Goal: Information Seeking & Learning: Learn about a topic

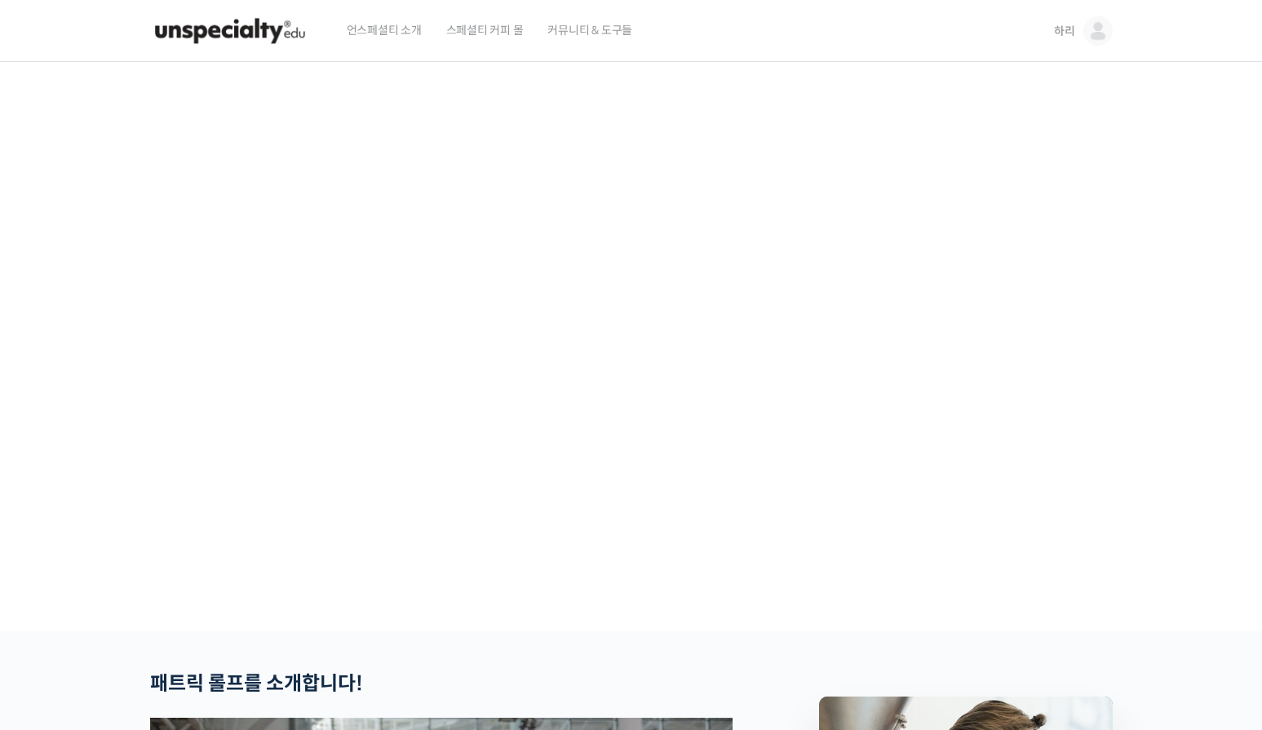
click at [1083, 29] on link "하리" at bounding box center [1083, 31] width 59 height 62
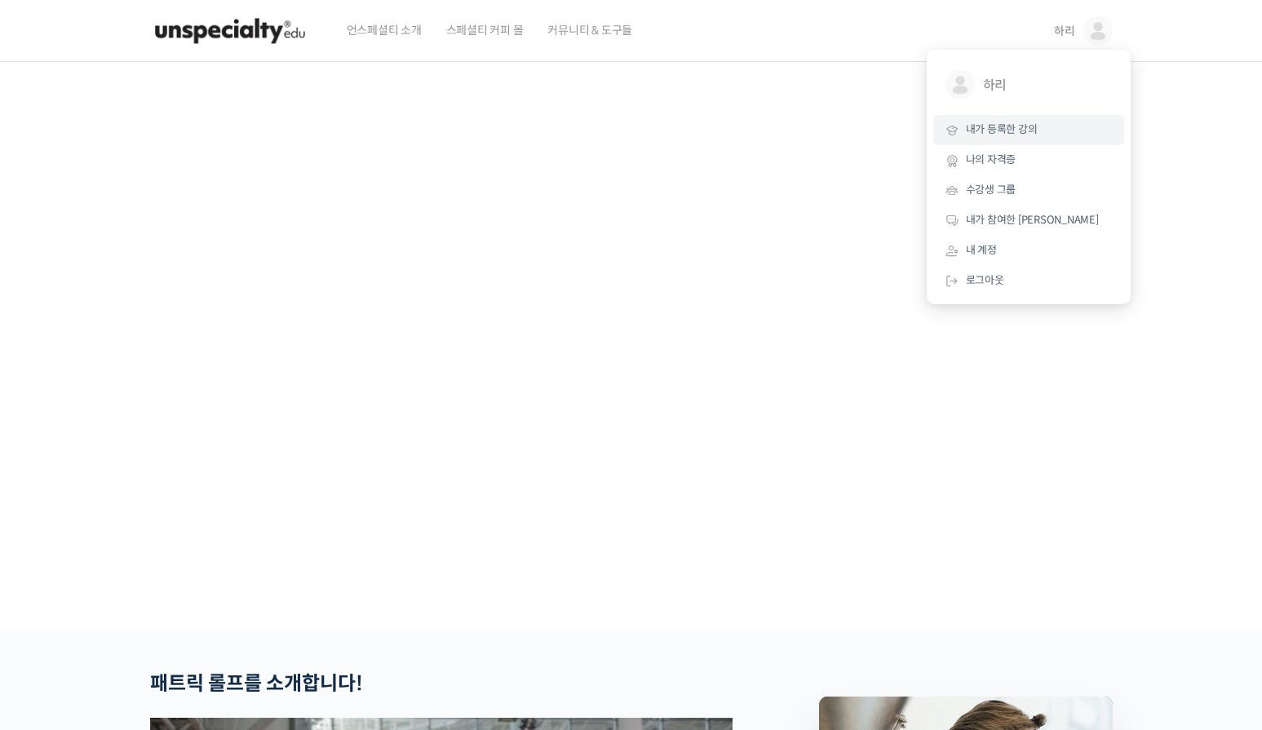
click at [1023, 120] on link "내가 등록한 강의" at bounding box center [1028, 130] width 191 height 30
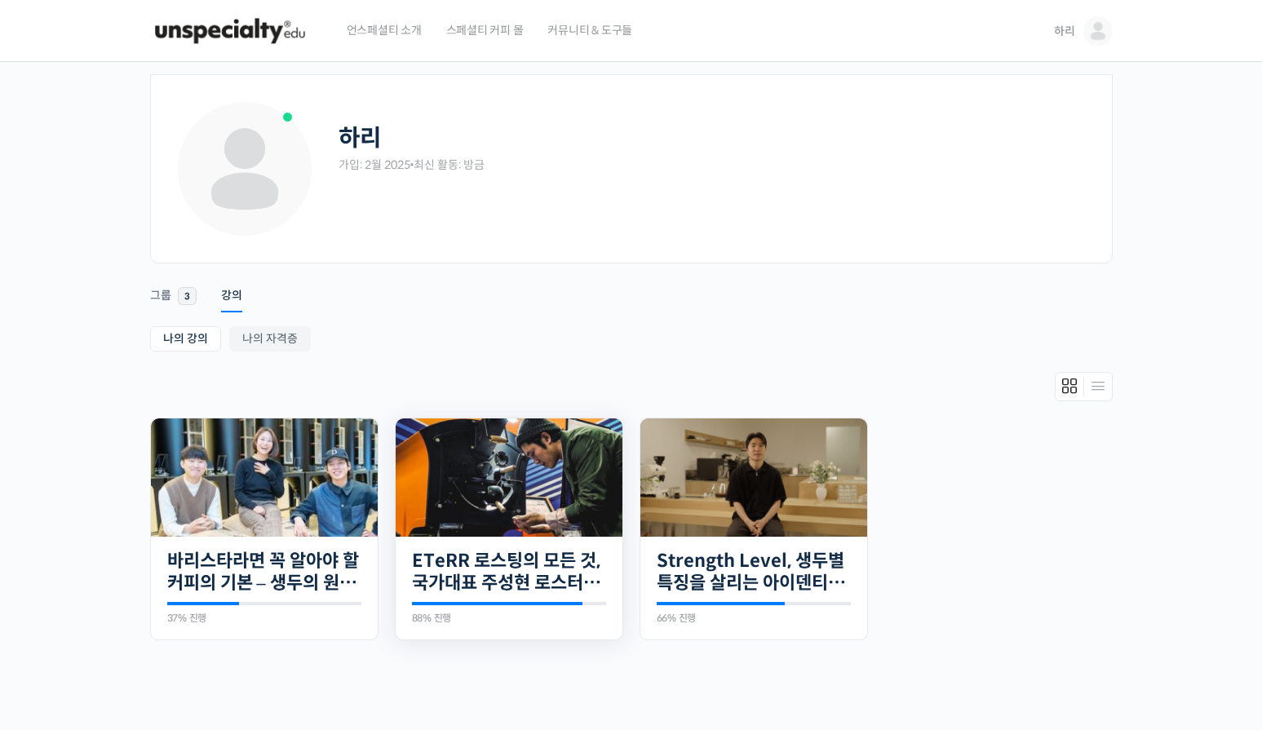
click at [475, 514] on img at bounding box center [509, 478] width 227 height 118
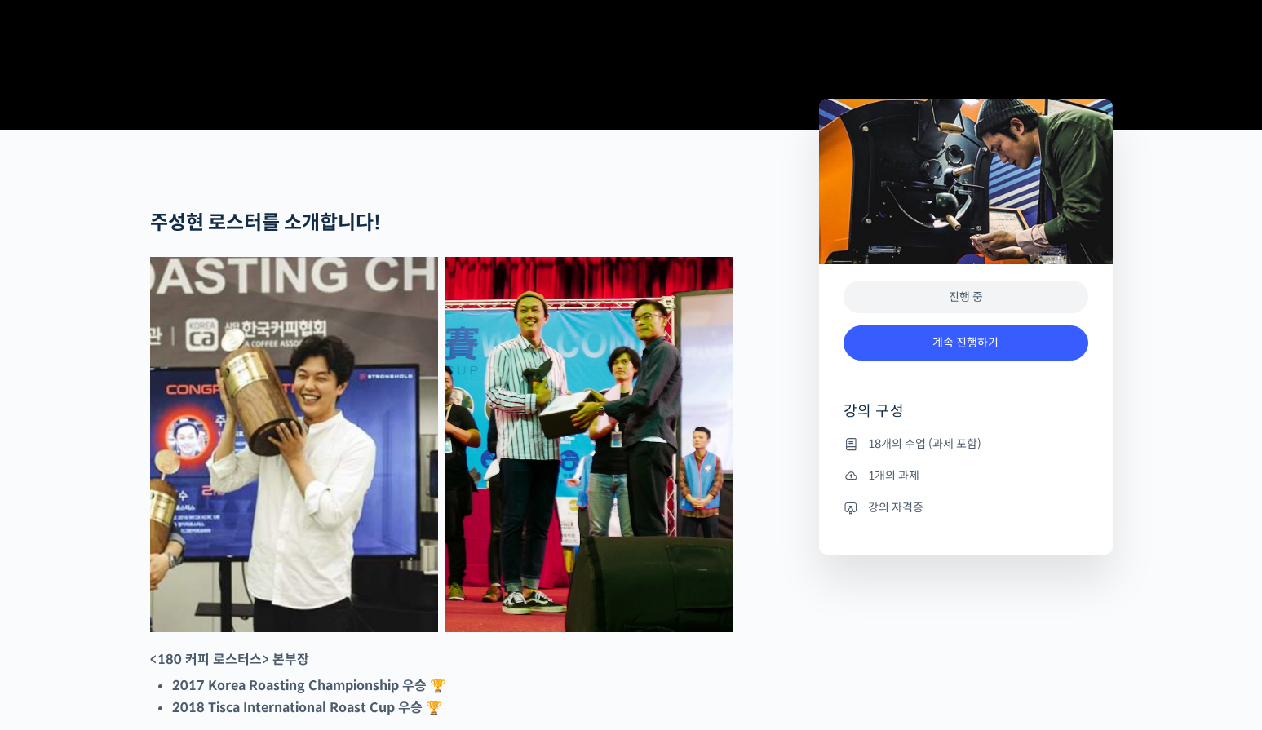
scroll to position [816, 0]
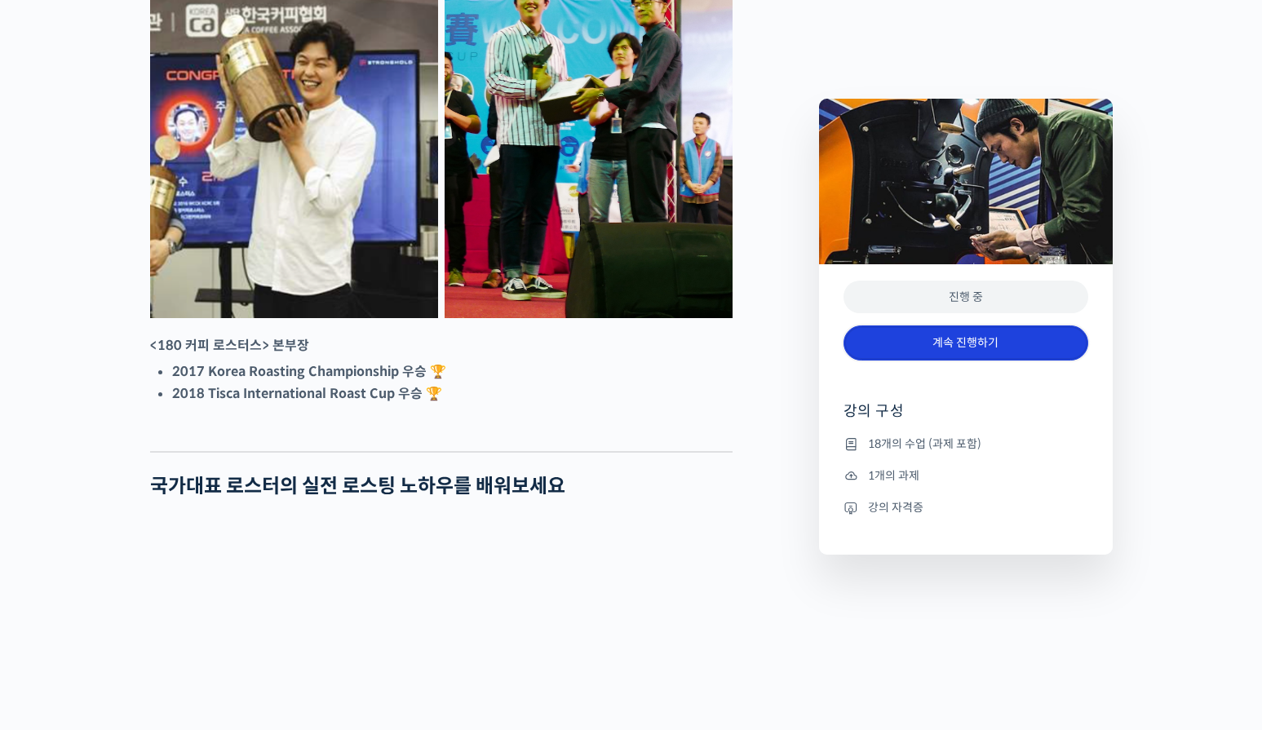
click at [962, 339] on link "계속 진행하기" at bounding box center [966, 343] width 245 height 35
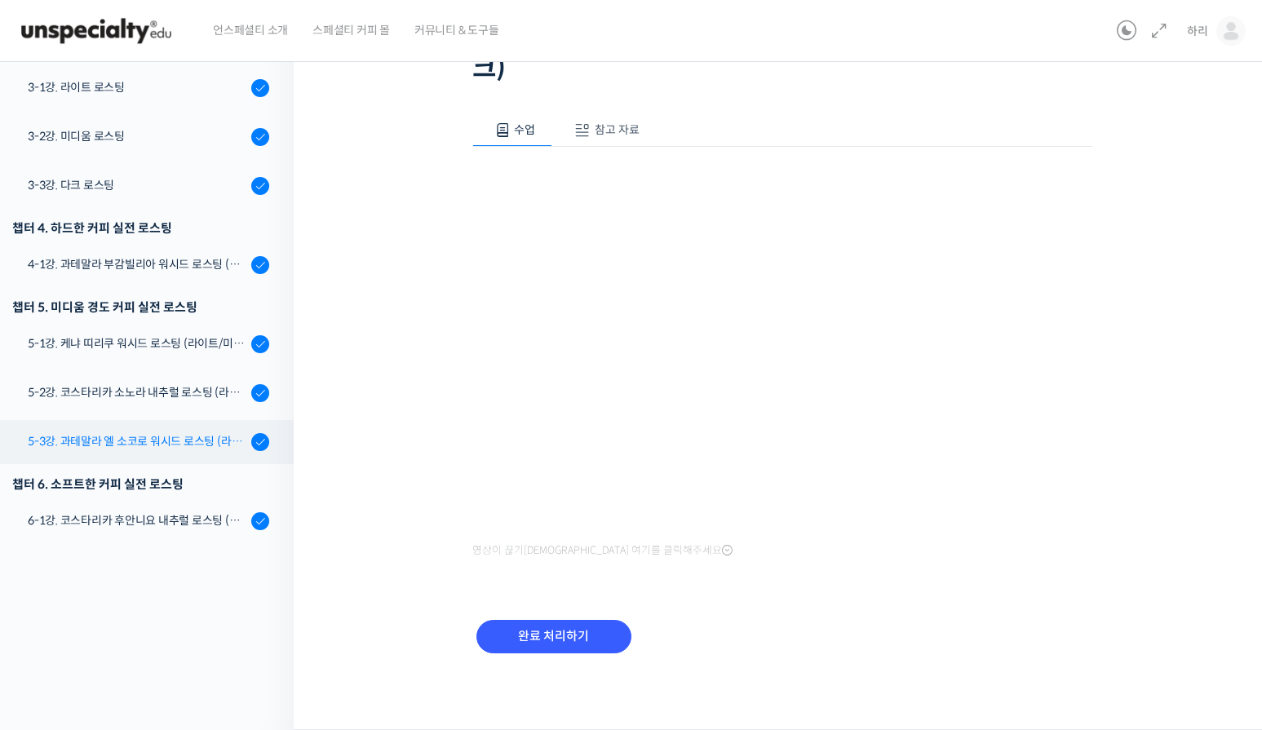
scroll to position [405, 0]
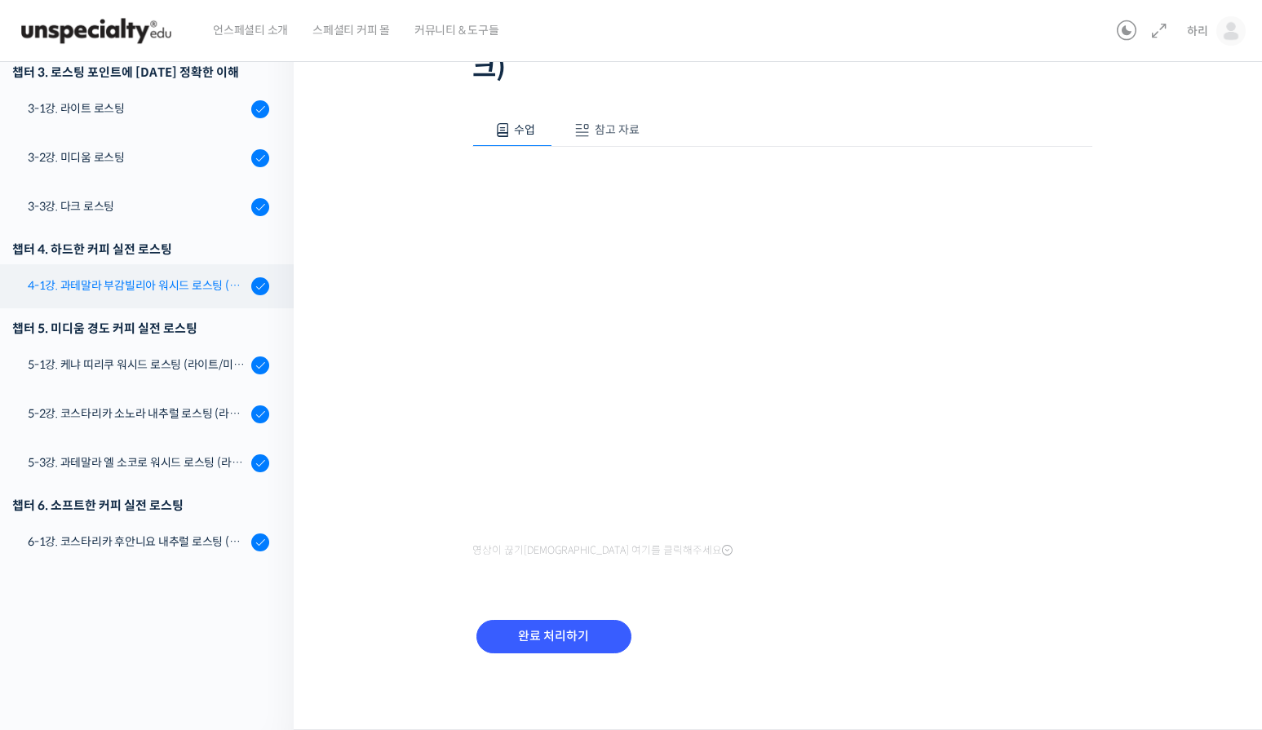
click at [116, 287] on div "4-1강. 과테말라 부감빌리아 워시드 로스팅 (라이트/미디움/다크)" at bounding box center [137, 286] width 219 height 18
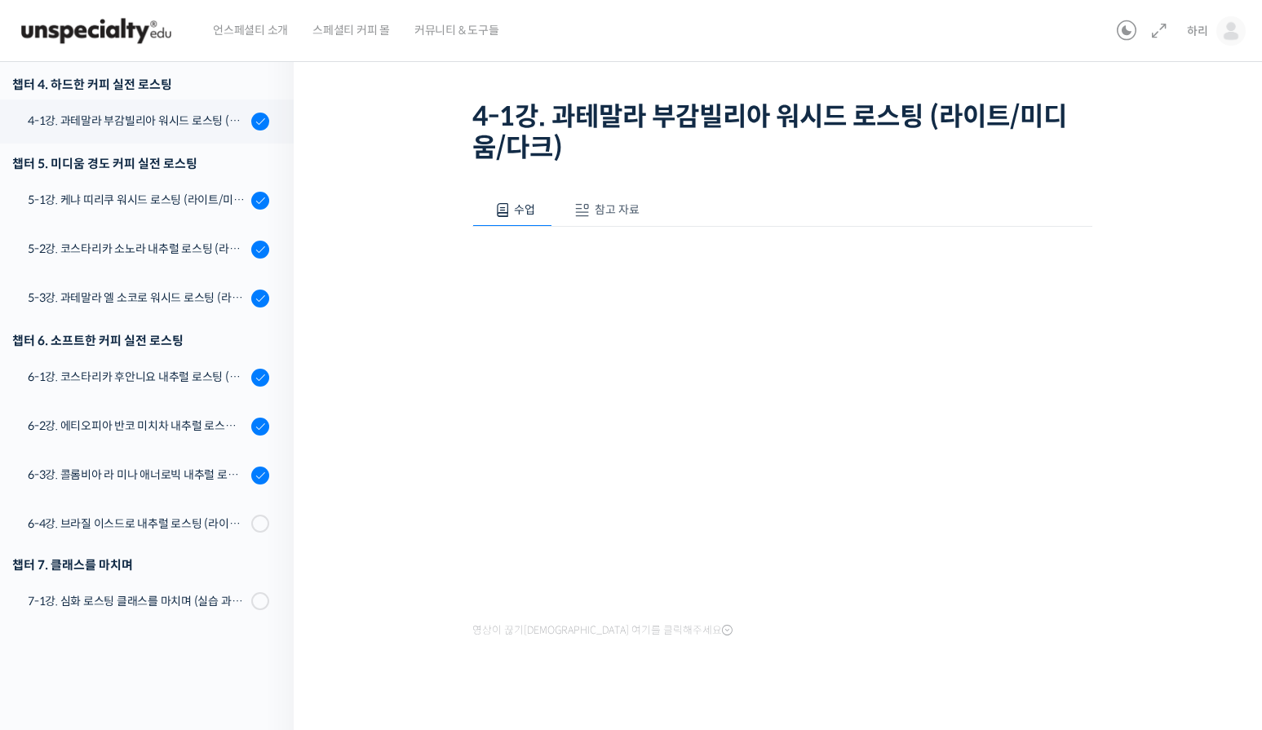
scroll to position [499, 0]
